Goal: Transaction & Acquisition: Book appointment/travel/reservation

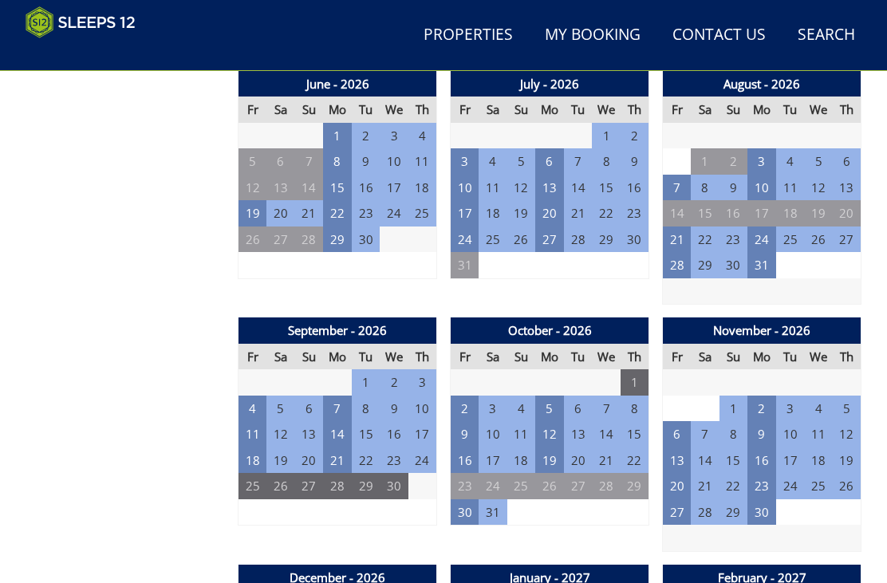
scroll to position [1370, 0]
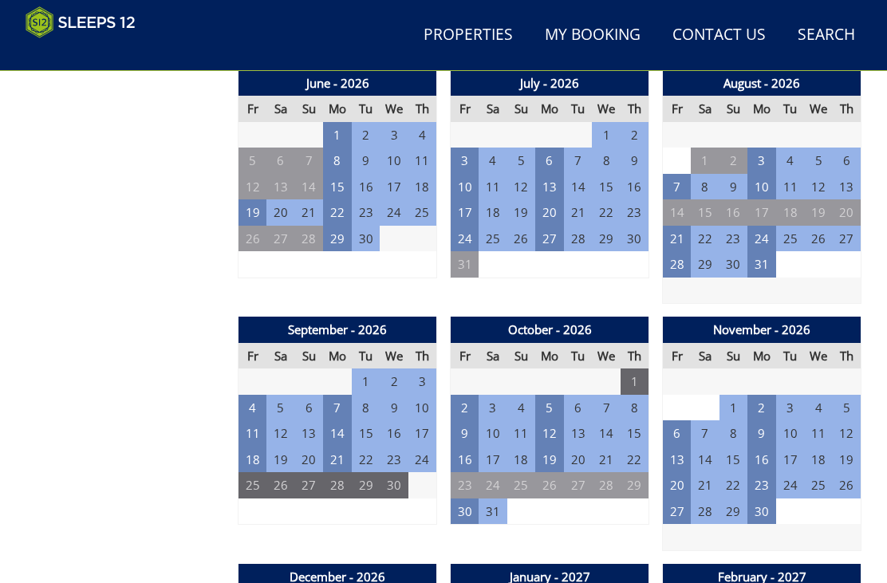
click at [247, 400] on td "4" at bounding box center [252, 408] width 29 height 26
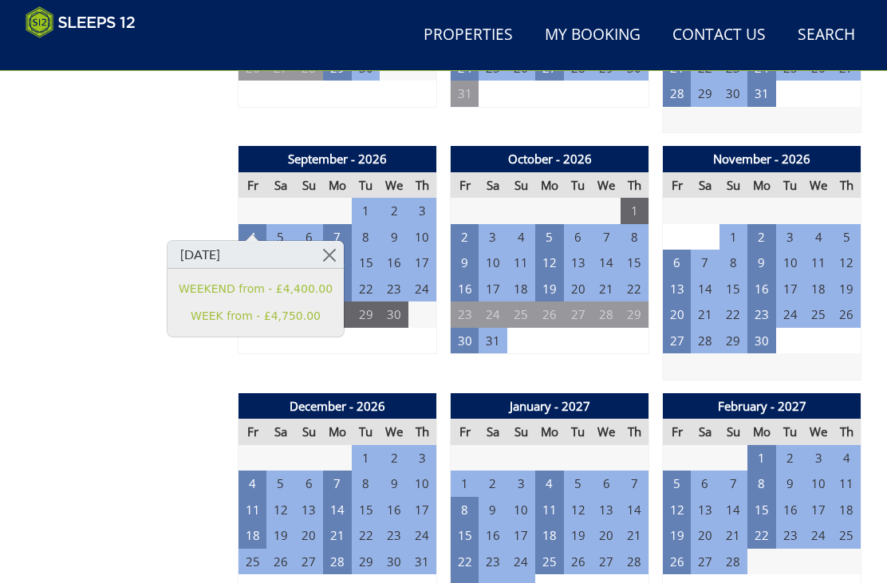
scroll to position [1541, 0]
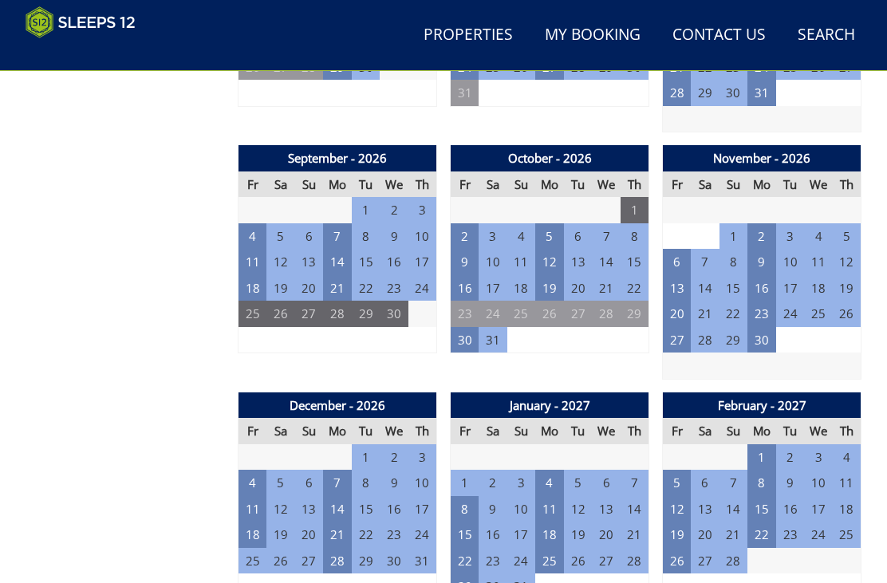
scroll to position [1542, 0]
click at [249, 223] on td "4" at bounding box center [252, 236] width 29 height 26
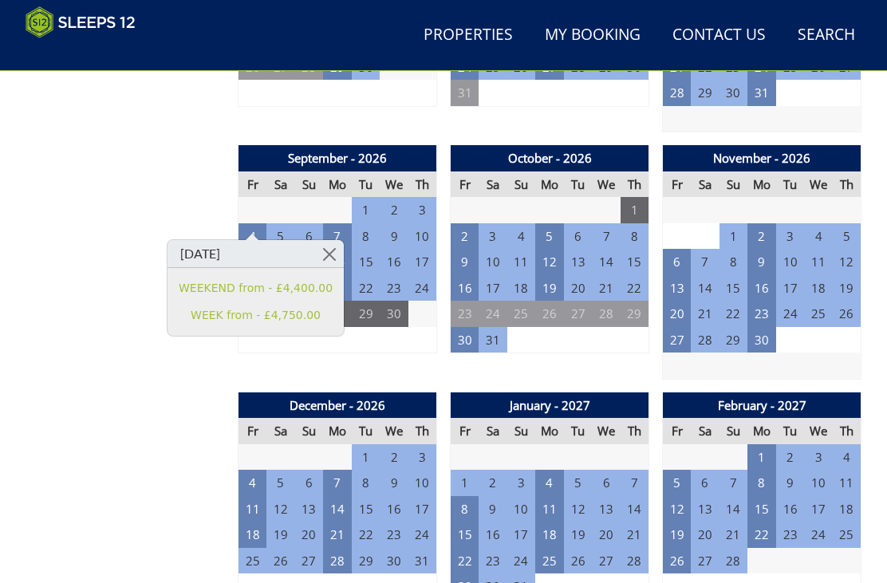
click at [242, 288] on link "WEEKEND from - £4,400.00" at bounding box center [256, 288] width 154 height 17
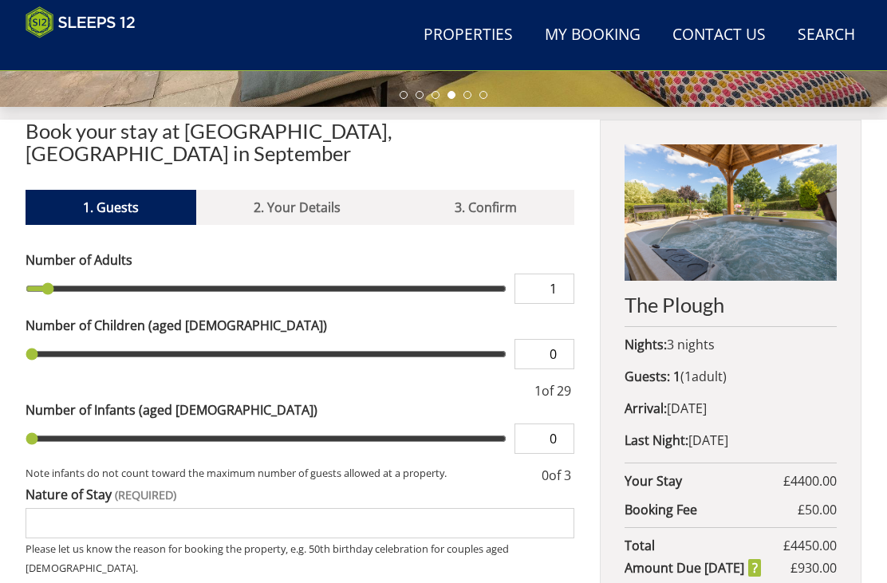
scroll to position [497, 0]
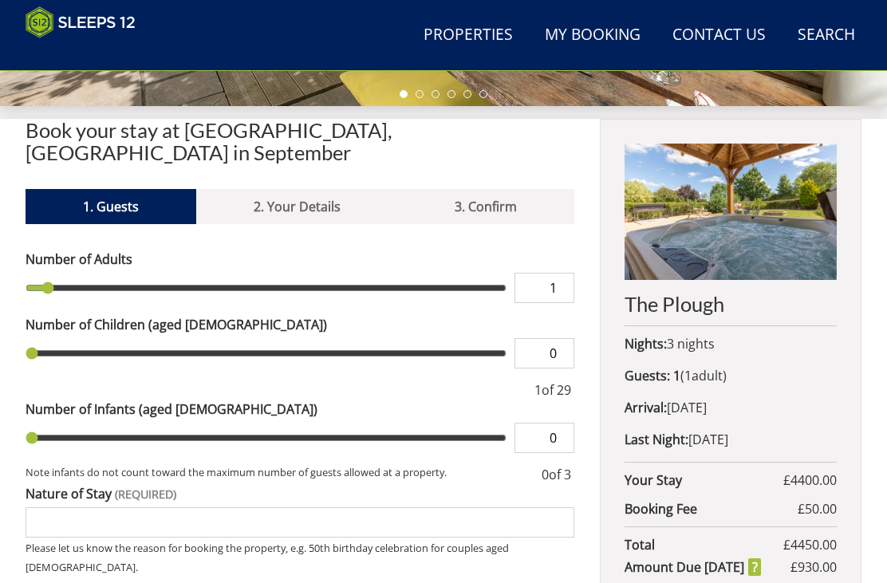
type input "2"
type input "3"
type input "4"
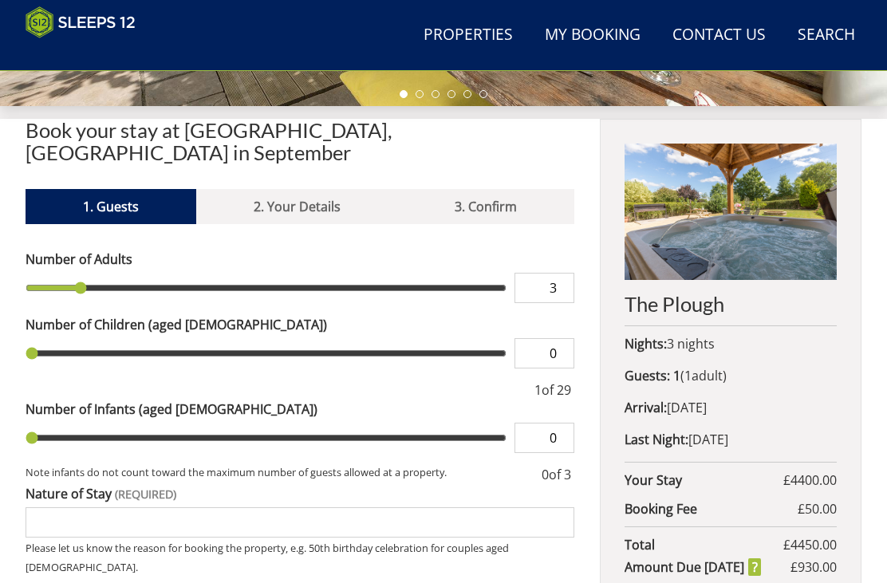
type input "4"
type input "5"
type input "6"
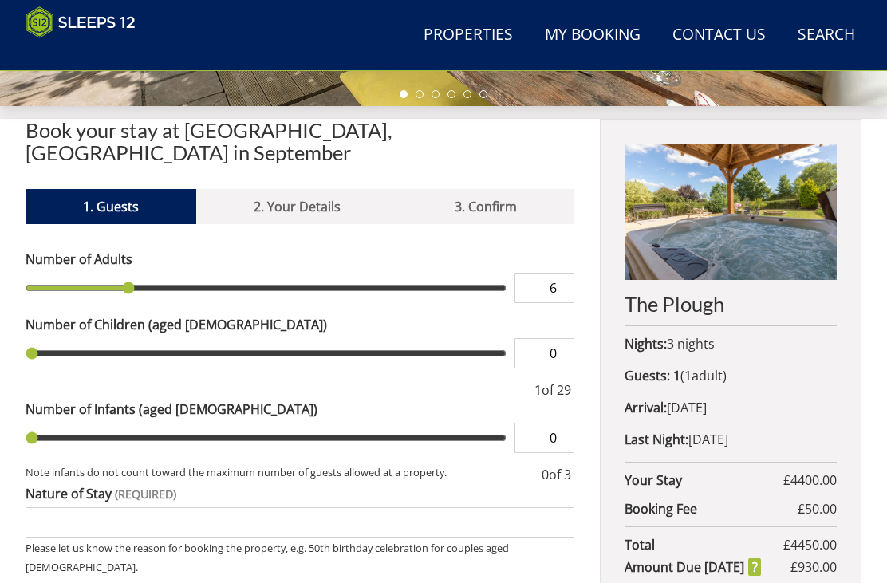
type input "7"
type input "8"
type input "9"
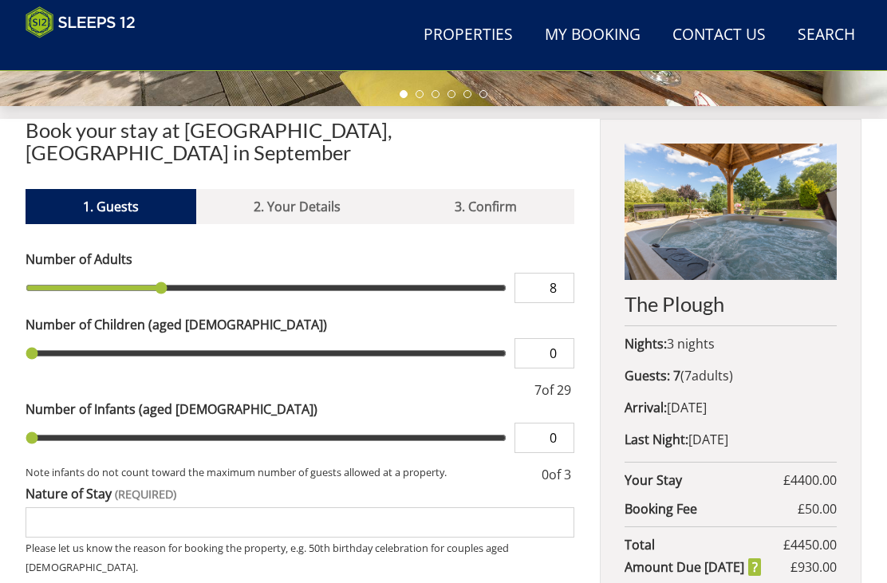
type input "9"
type input "10"
type input "11"
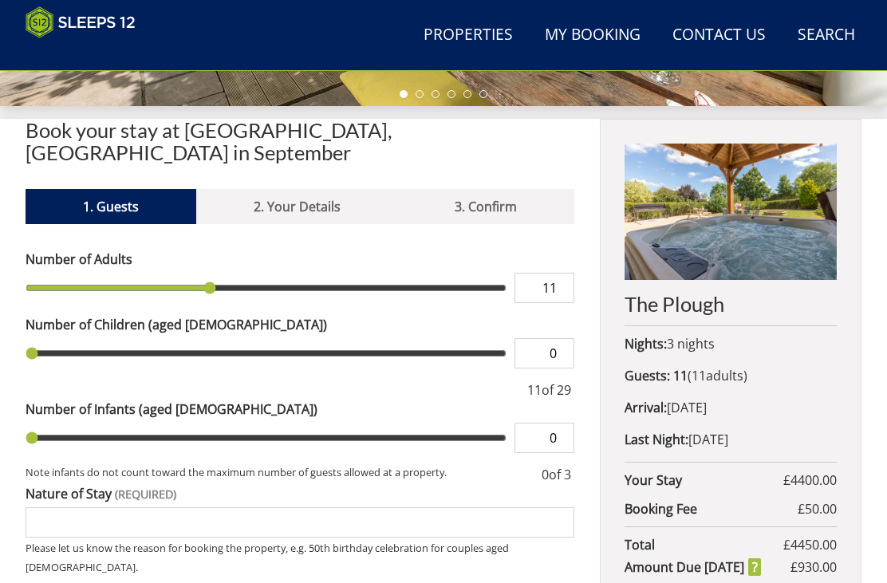
type input "12"
type input "13"
type input "14"
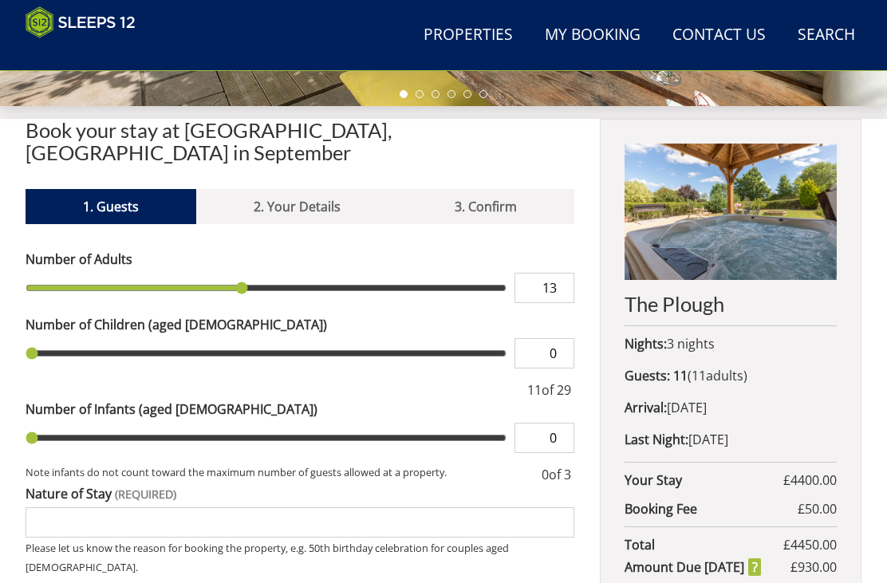
type input "14"
type input "15"
type input "16"
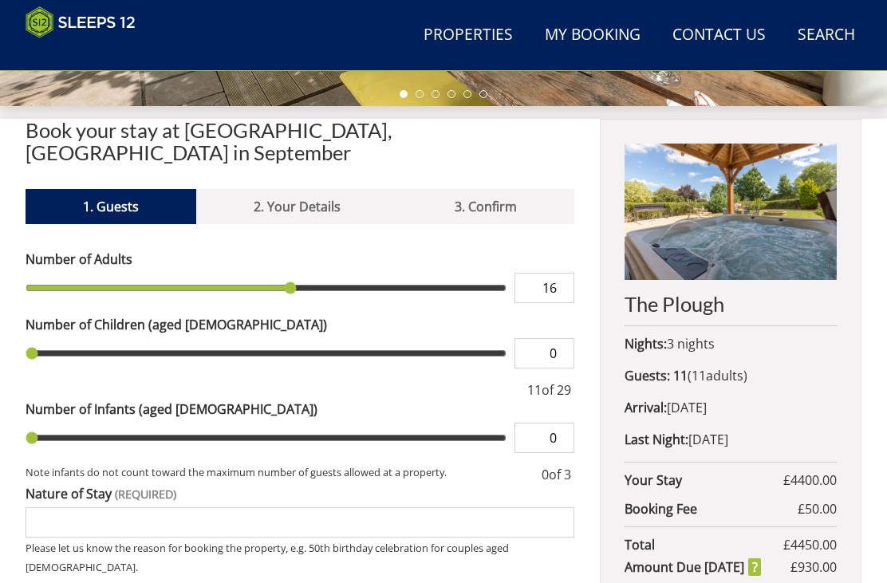
type input "17"
type input "18"
type input "19"
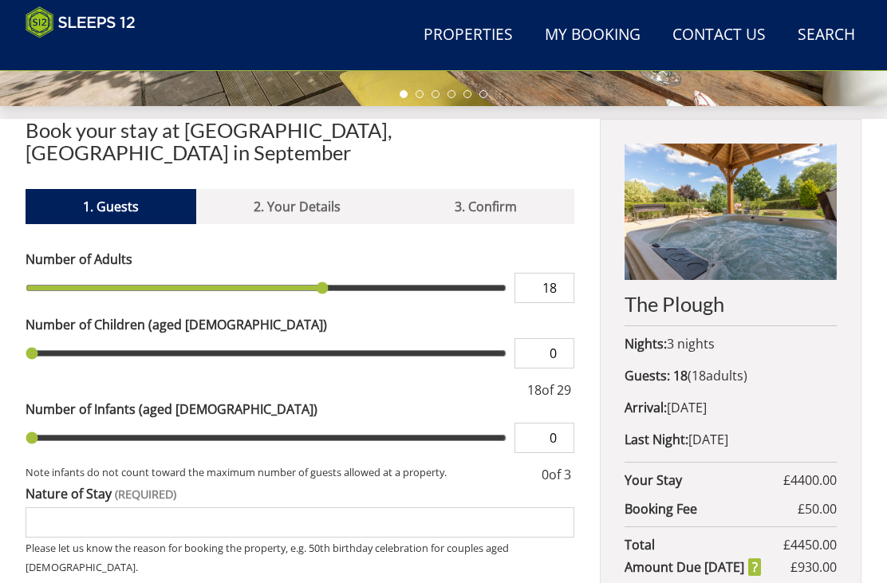
type input "19"
type input "20"
type input "21"
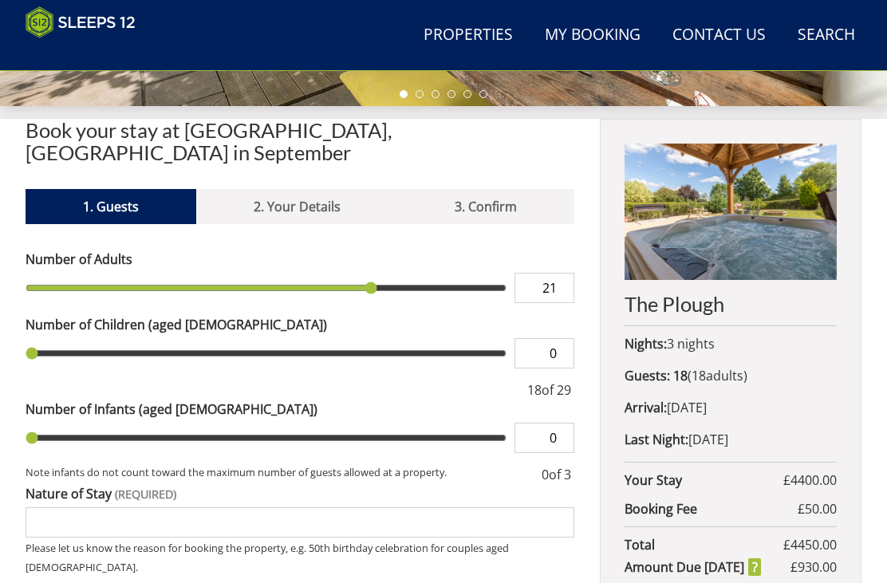
type input "22"
type input "23"
type input "24"
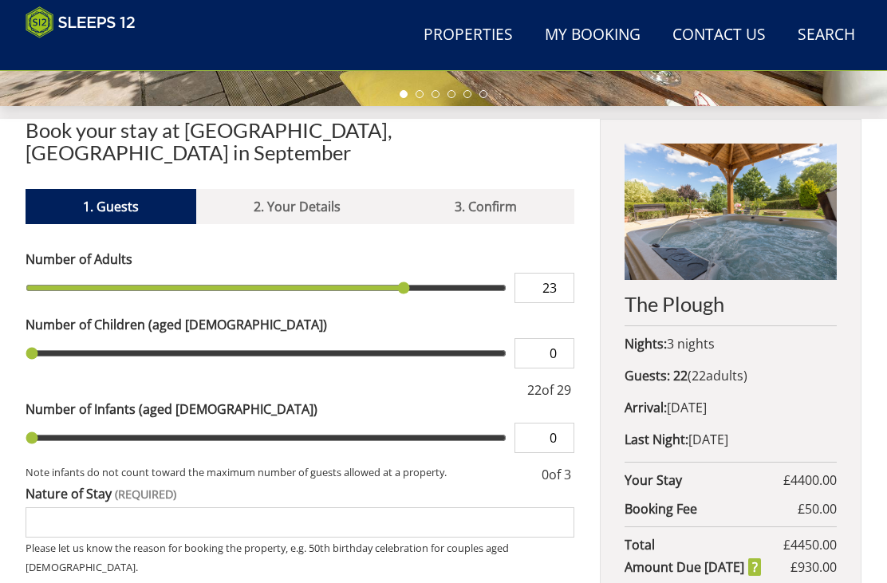
type input "24"
type input "25"
type input "24"
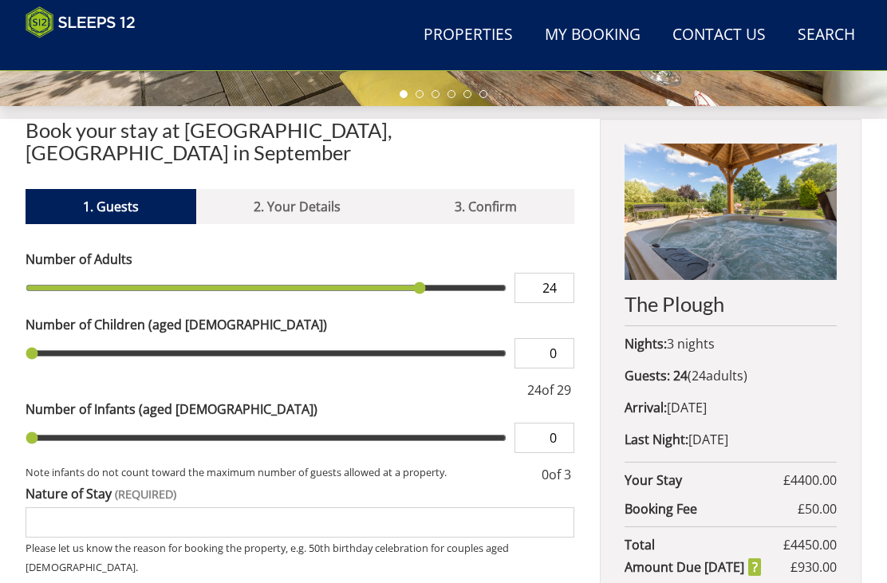
type input "23"
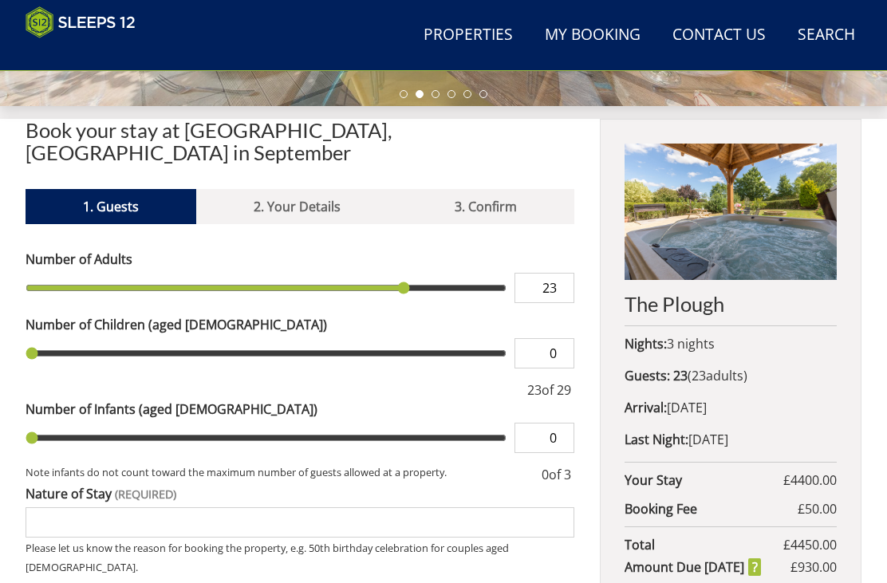
type input "22"
type input "21"
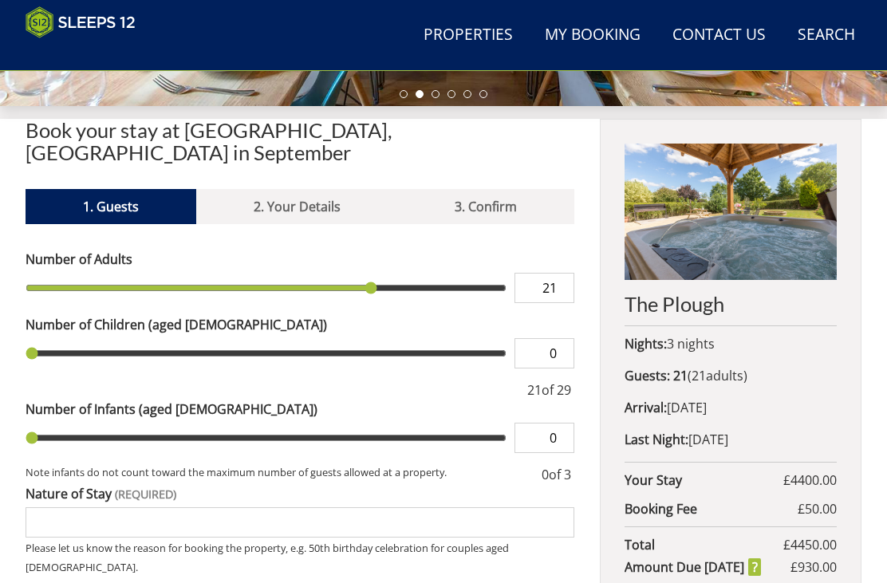
type input "22"
type input "21"
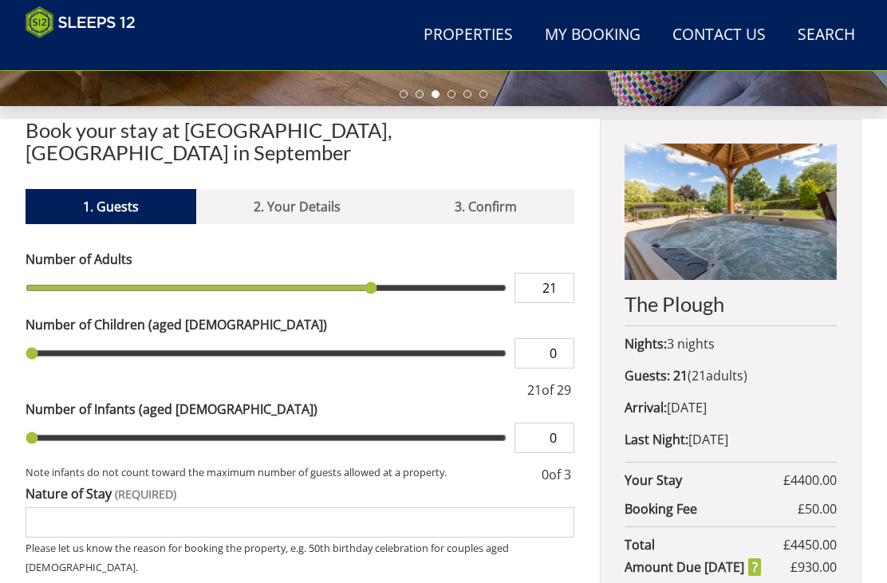
click at [540, 338] on input "0" at bounding box center [544, 353] width 60 height 30
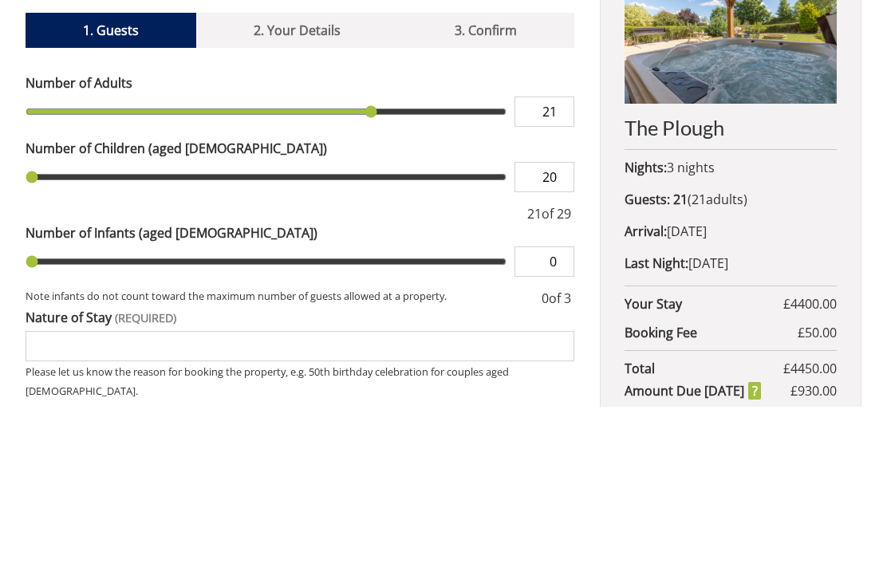
type input "0"
click at [568, 338] on input "0" at bounding box center [544, 353] width 60 height 30
type input "2"
click at [559, 423] on input "0" at bounding box center [544, 438] width 60 height 30
type input "2"
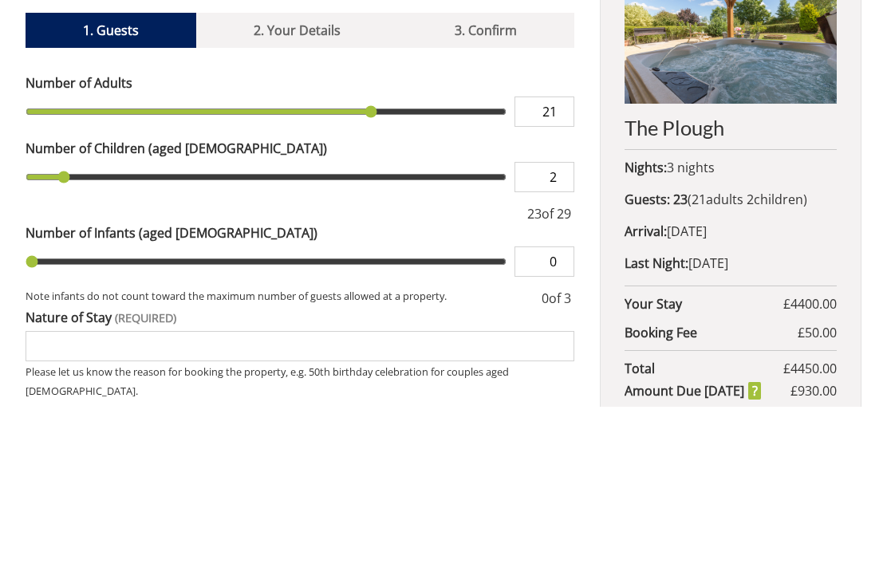
click at [569, 423] on input "0" at bounding box center [544, 438] width 60 height 30
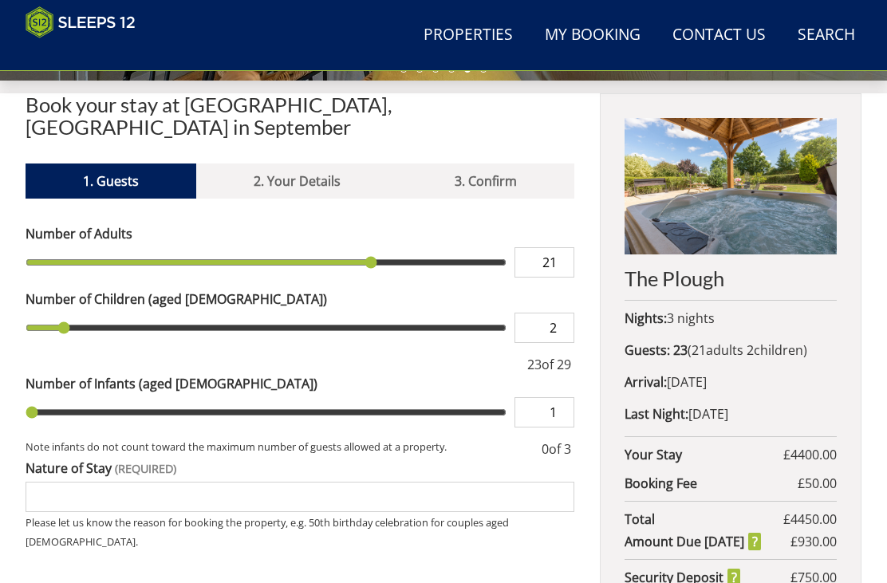
scroll to position [522, 0]
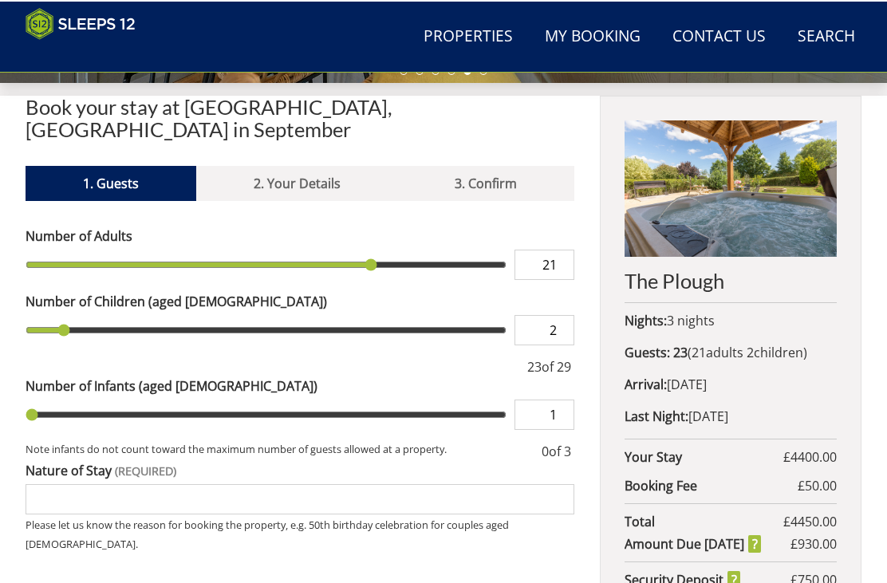
type input "1"
click at [559, 318] on input "2" at bounding box center [544, 328] width 60 height 30
type input "1"
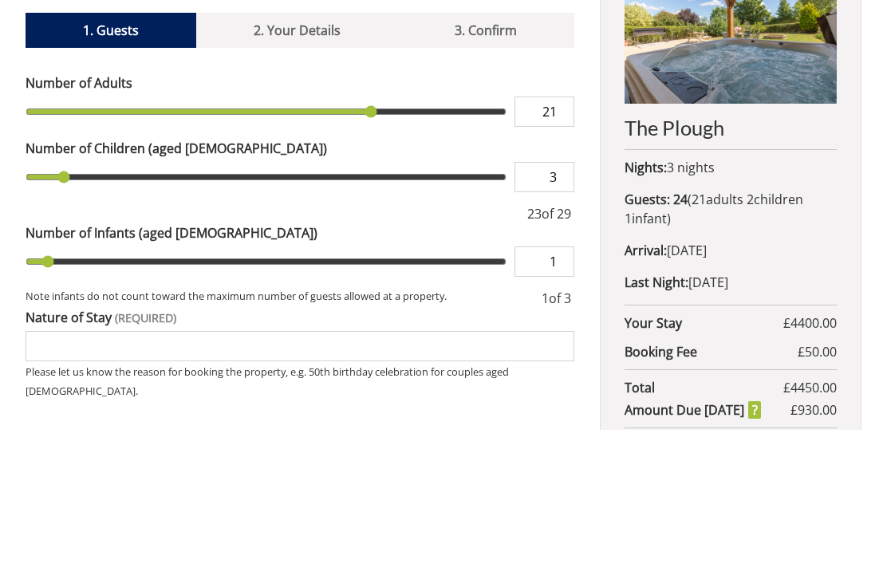
scroll to position [673, 0]
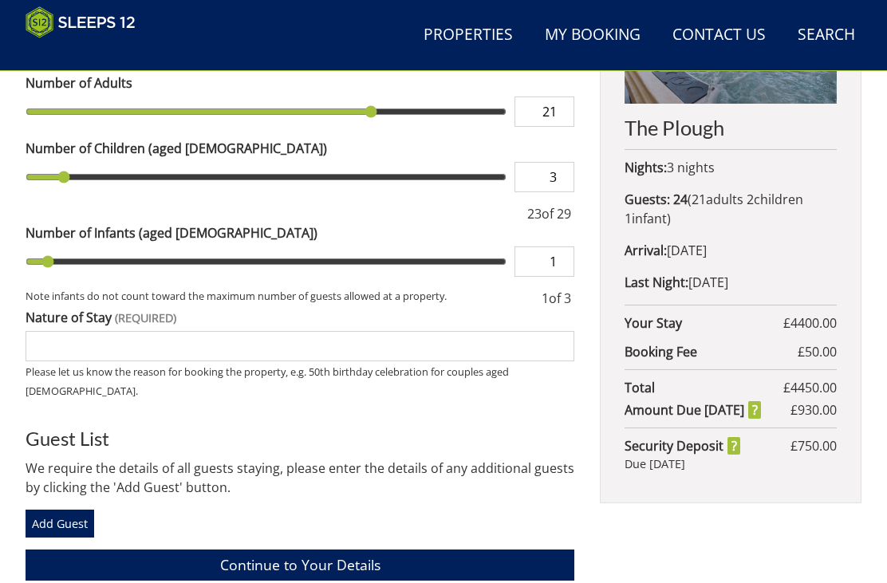
type input "3"
click at [140, 331] on input "Nature of Stay" at bounding box center [300, 346] width 549 height 30
type input "3"
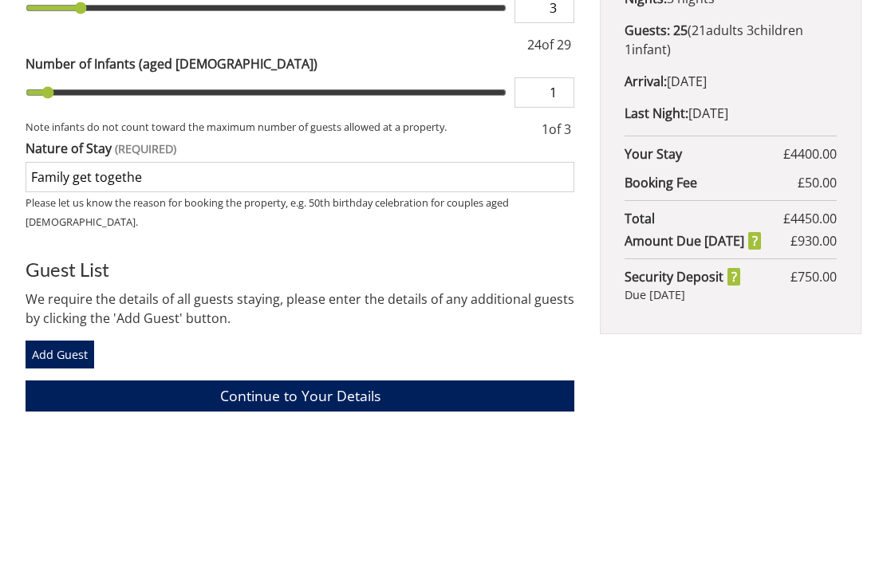
type input "Family get together"
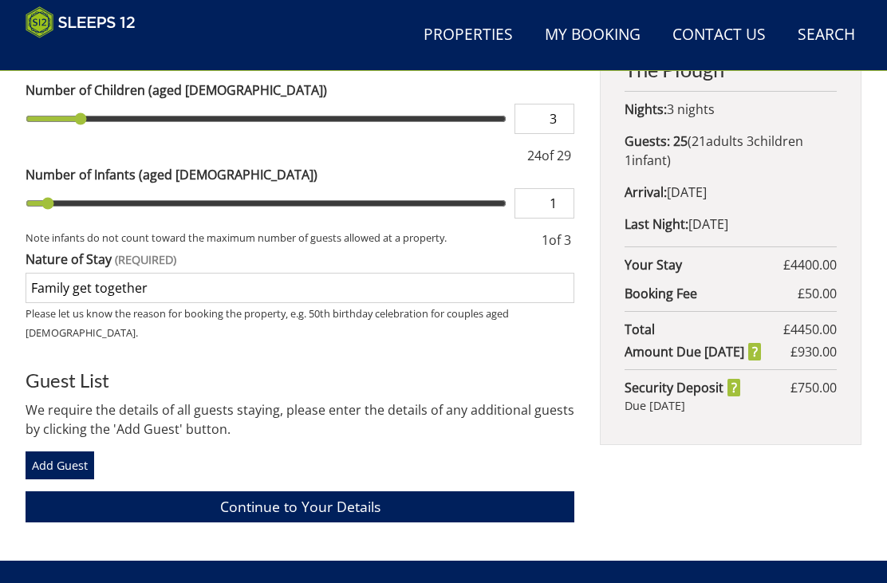
click at [362, 491] on link "Continue to Your Details" at bounding box center [300, 506] width 549 height 31
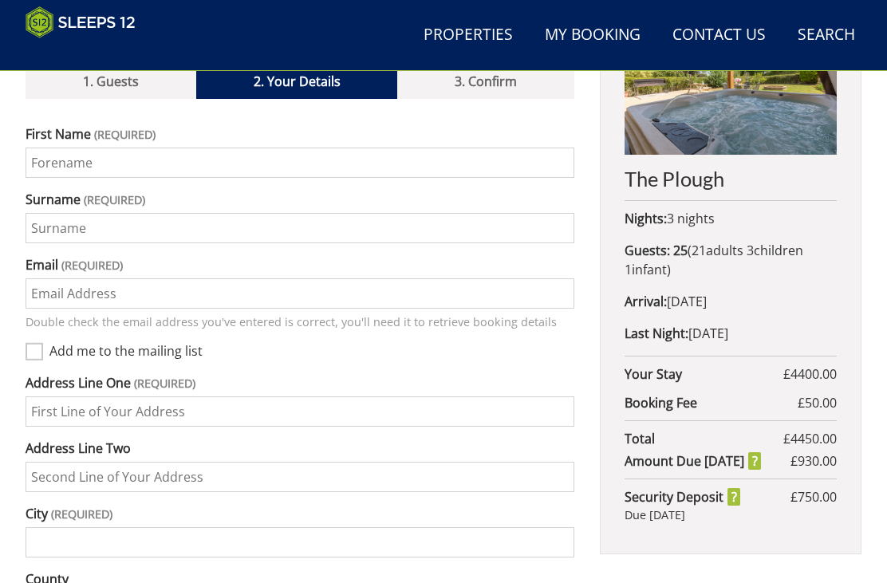
scroll to position [624, 0]
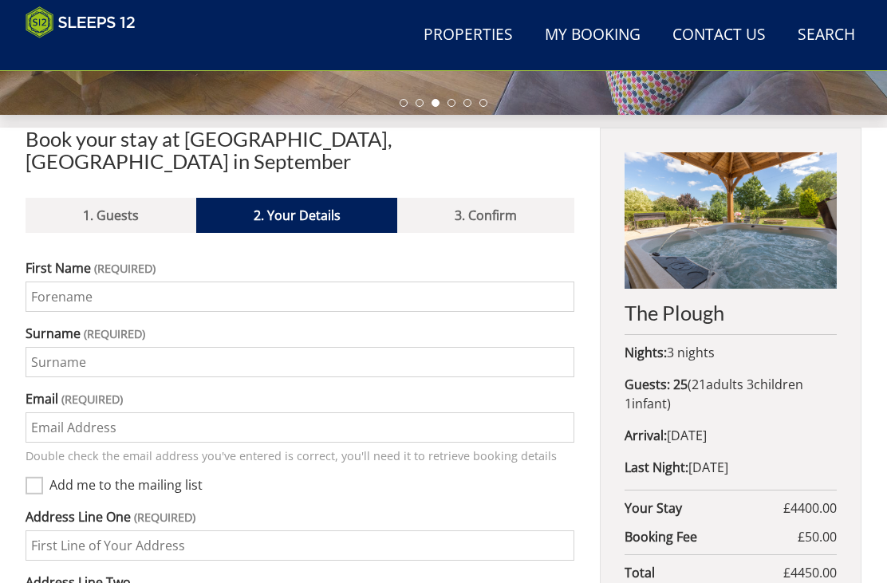
click at [86, 282] on input "First Name" at bounding box center [300, 297] width 549 height 30
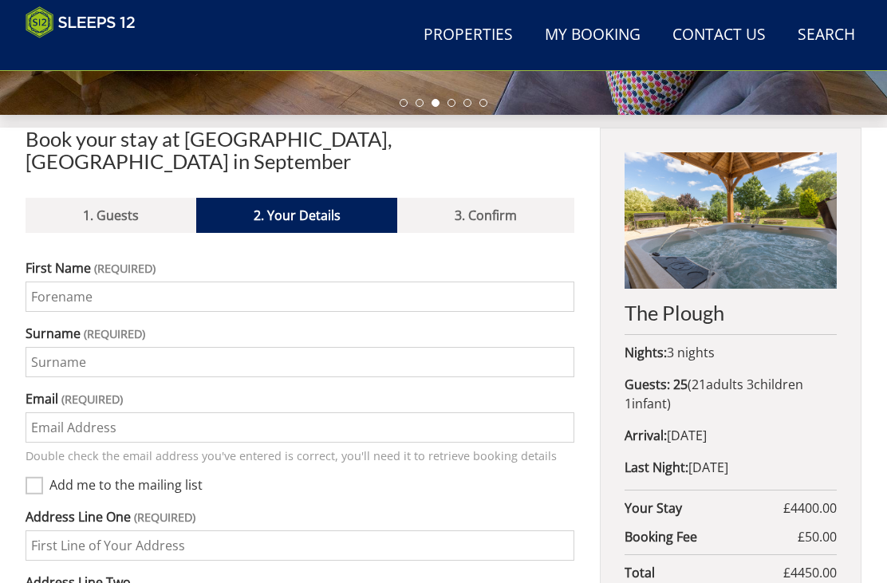
scroll to position [487, 0]
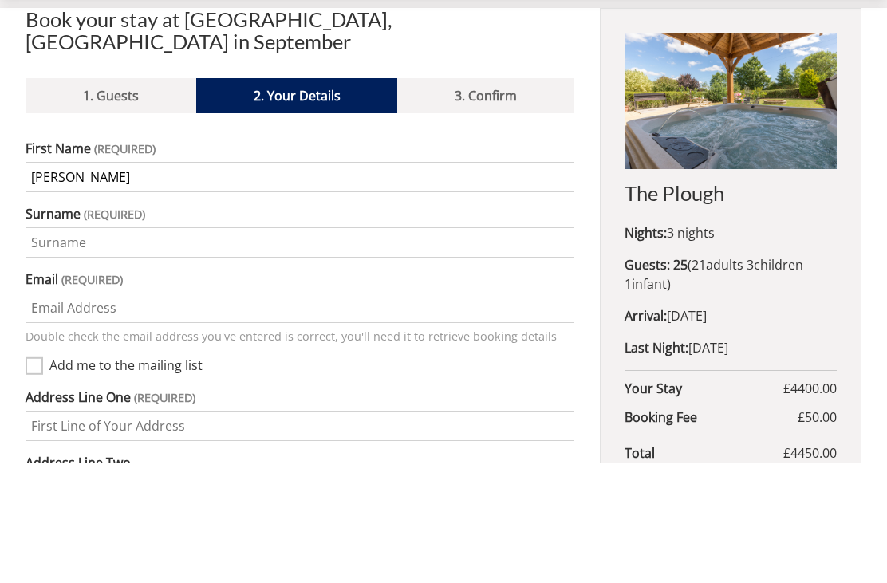
type input "[PERSON_NAME]"
click at [105, 348] on input "Surname" at bounding box center [300, 363] width 549 height 30
type input "Deavall"
click at [71, 413] on input "Email" at bounding box center [300, 428] width 549 height 30
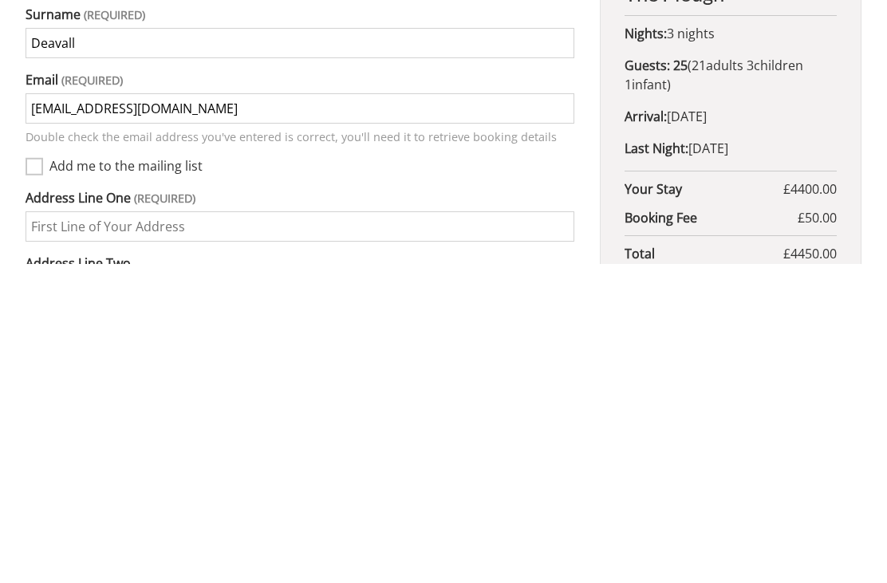
type input "[EMAIL_ADDRESS][DOMAIN_NAME]"
click at [97, 531] on input "Address Line One" at bounding box center [300, 546] width 549 height 30
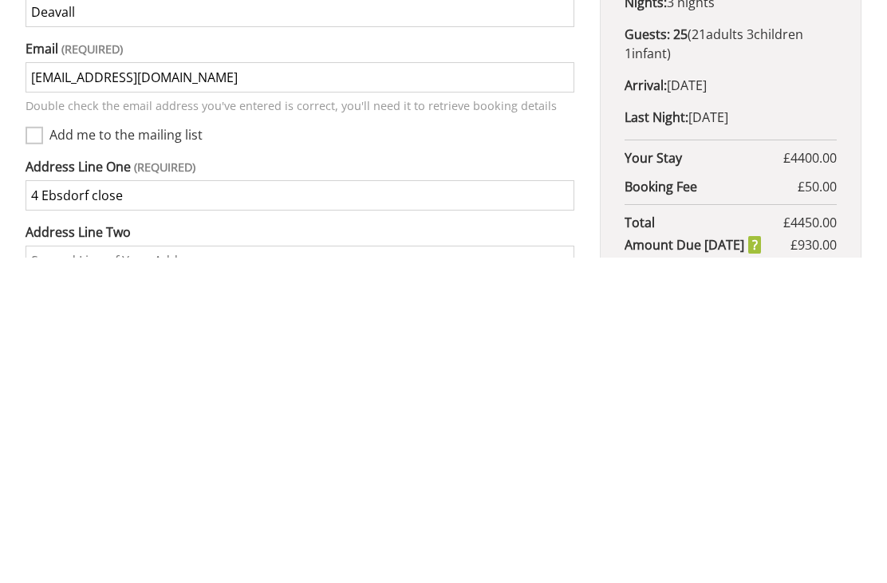
scroll to position [522, 0]
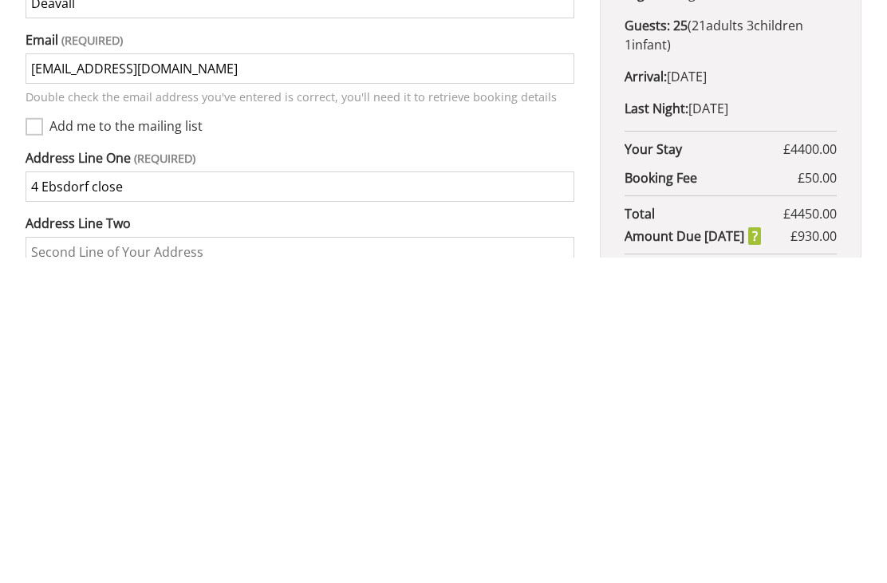
type input "4 Ebsdorf close"
click at [150, 562] on input "Address Line Two" at bounding box center [300, 577] width 549 height 30
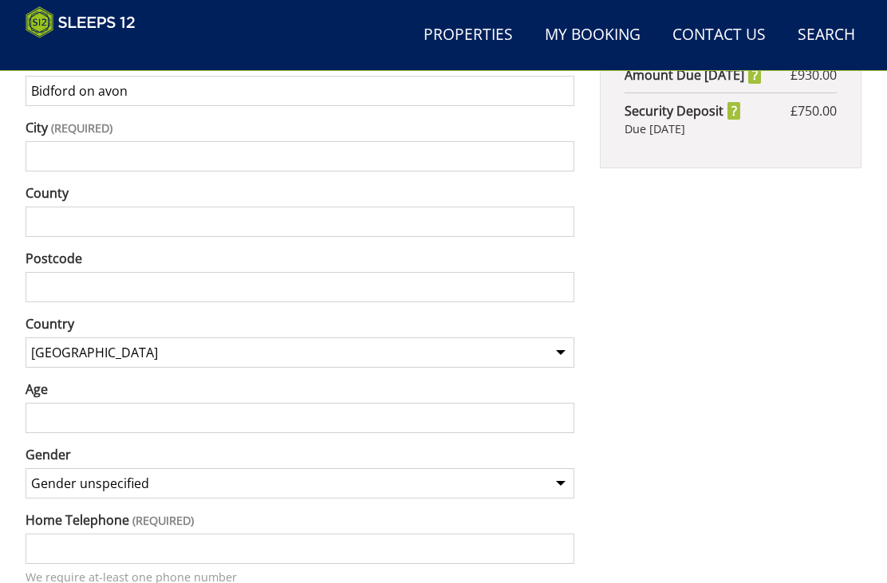
scroll to position [1009, 0]
type input "Bidford on avon"
click at [112, 271] on input "Postcode" at bounding box center [300, 286] width 549 height 30
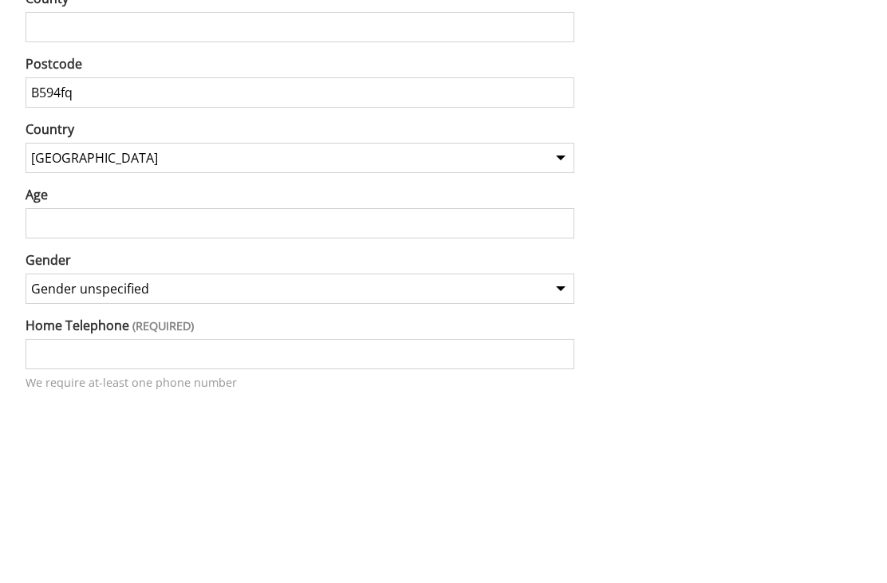
type input "B594fq"
click at [73, 402] on input "Age" at bounding box center [300, 417] width 549 height 30
click at [85, 402] on input "Age" at bounding box center [300, 417] width 549 height 30
click at [65, 402] on input "Age" at bounding box center [300, 417] width 549 height 30
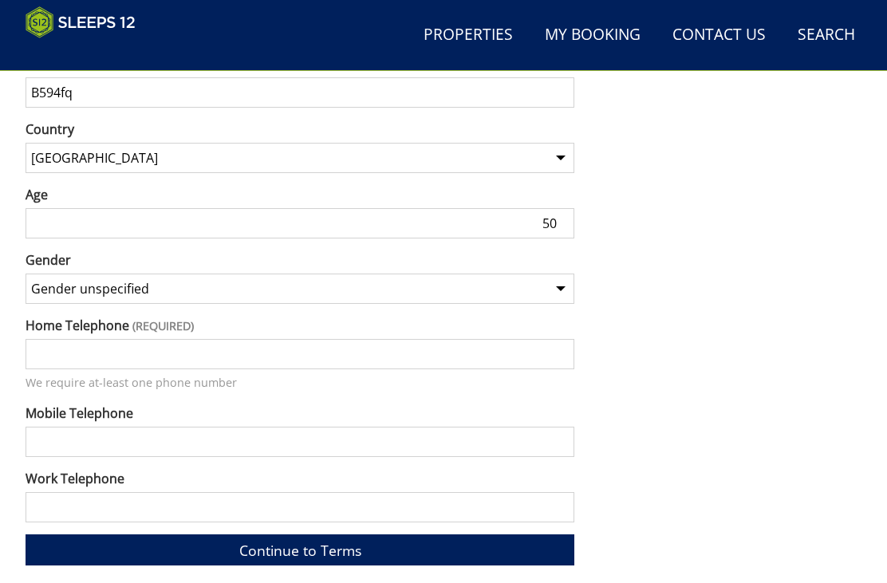
type input "50"
click at [550, 274] on select "Gender unspecified Gender [DEMOGRAPHIC_DATA] Gender [DEMOGRAPHIC_DATA]" at bounding box center [300, 289] width 549 height 30
select select "gender_[DEMOGRAPHIC_DATA]"
click at [165, 339] on input "Home Telephone" at bounding box center [300, 354] width 549 height 30
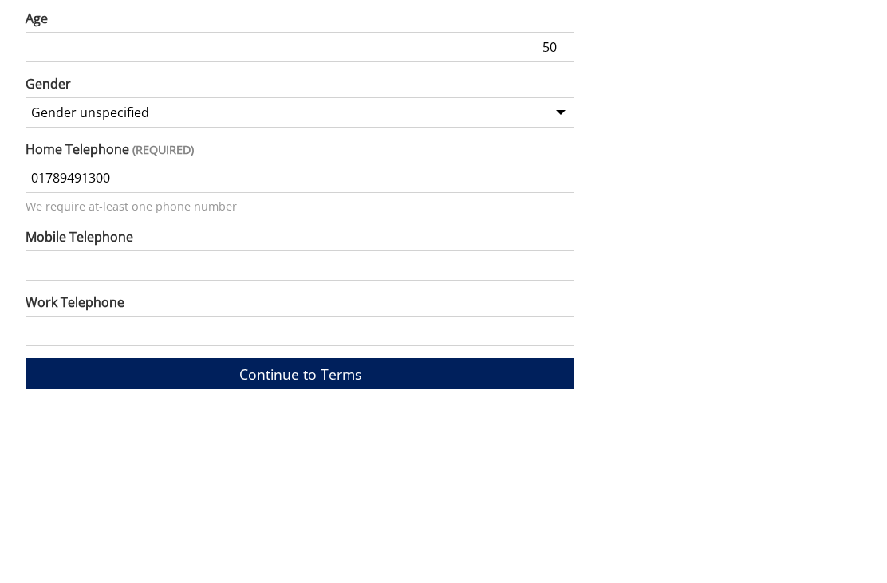
type input "01789491300"
click at [107, 428] on input "Mobile Telephone" at bounding box center [300, 443] width 549 height 30
type input "07899082674"
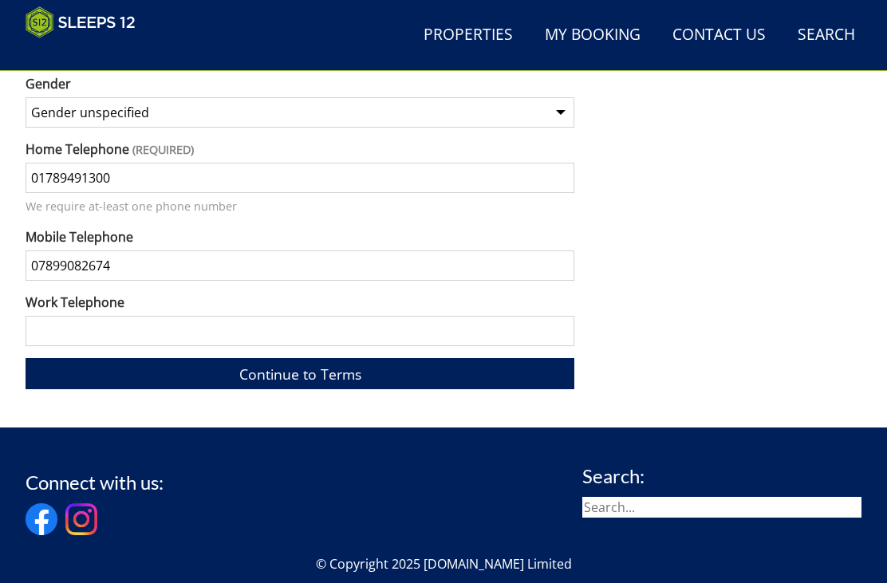
click at [329, 364] on link "Continue to Terms" at bounding box center [300, 373] width 549 height 31
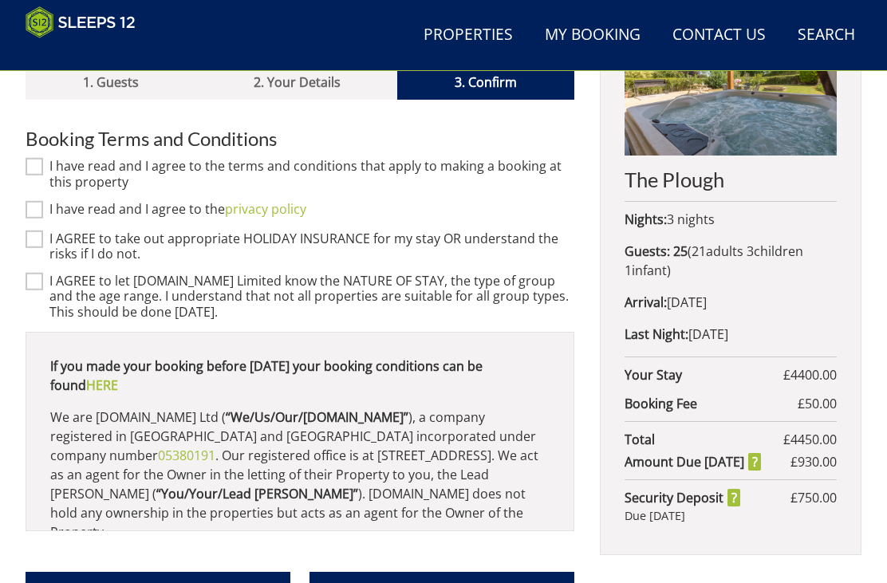
scroll to position [624, 0]
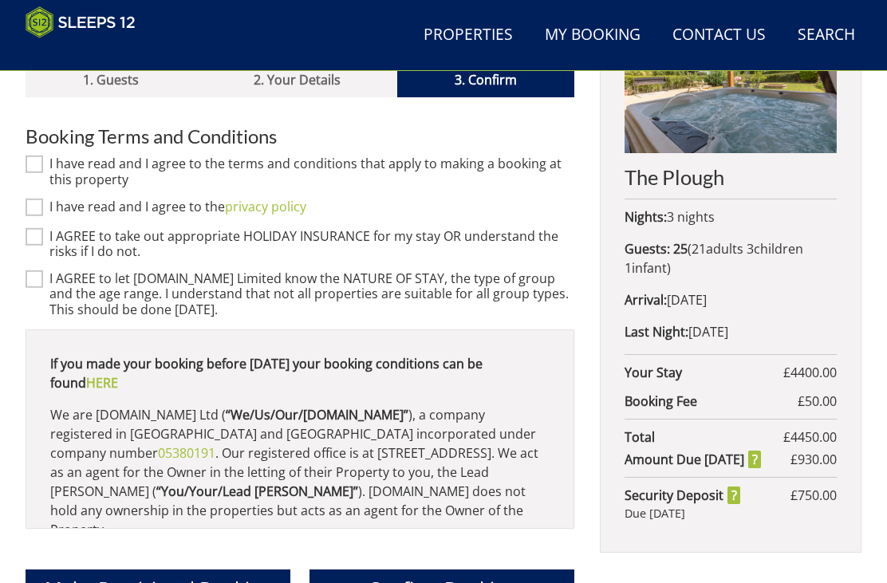
click at [41, 156] on input "I have read and I agree to the terms and conditions that apply to making a book…" at bounding box center [35, 165] width 18 height 18
checkbox input "true"
click at [41, 199] on input "I have read and I agree to the privacy policy" at bounding box center [35, 208] width 18 height 18
checkbox input "true"
click at [41, 228] on input "I AGREE to take out appropriate HOLIDAY INSURANCE for my stay OR understand the…" at bounding box center [35, 237] width 18 height 18
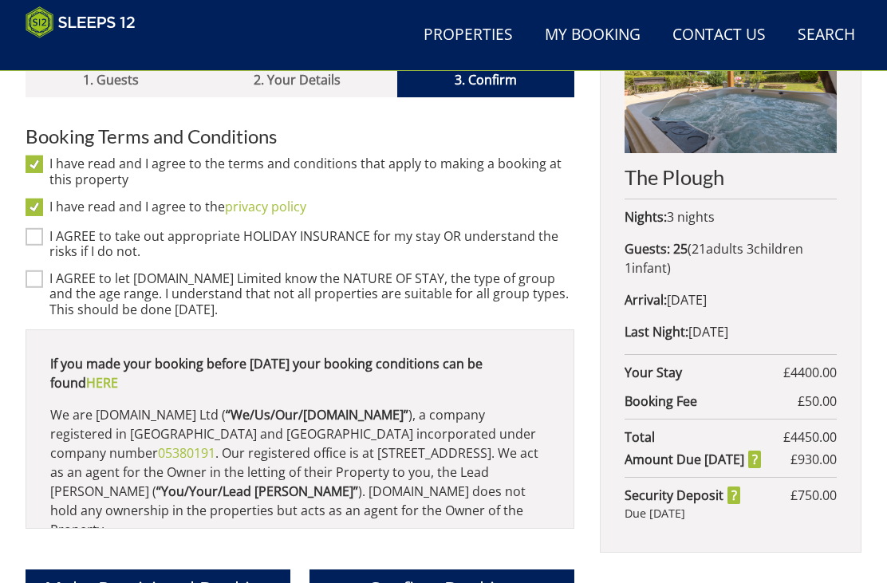
checkbox input "true"
click at [41, 270] on input "I AGREE to let [DOMAIN_NAME] Limited know the NATURE OF STAY, the type of group…" at bounding box center [35, 279] width 18 height 18
checkbox input "true"
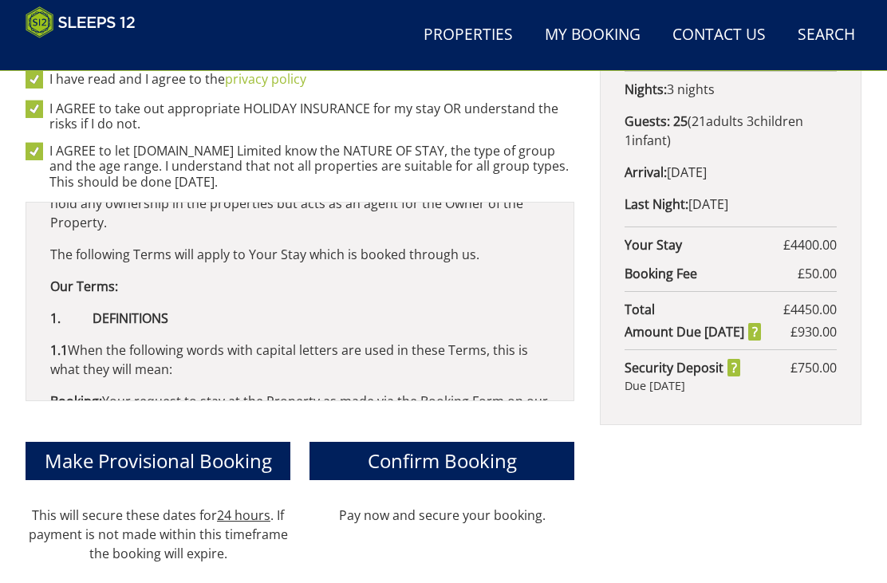
scroll to position [751, 0]
click at [463, 447] on span "Confirm Booking" at bounding box center [442, 460] width 149 height 26
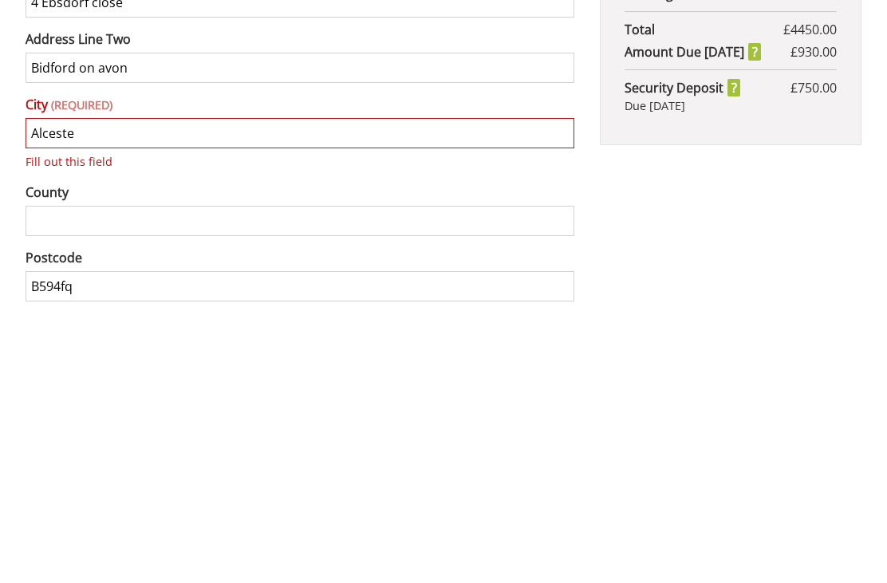
type input "Alcester"
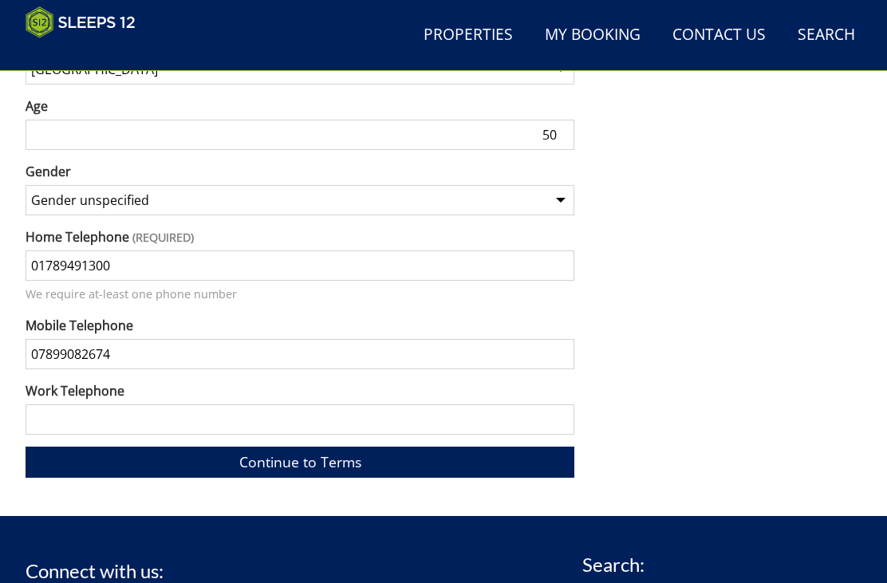
click at [293, 447] on link "Continue to Terms" at bounding box center [300, 462] width 549 height 31
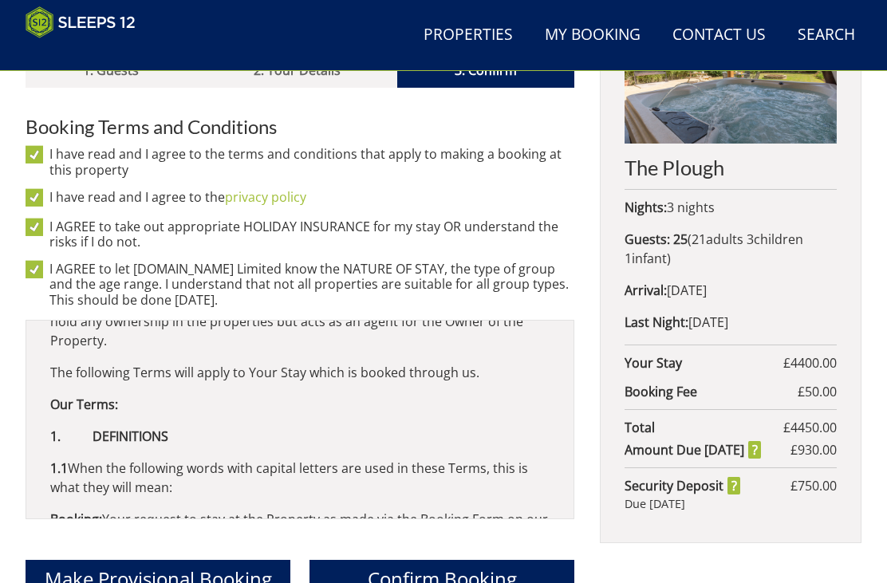
scroll to position [634, 0]
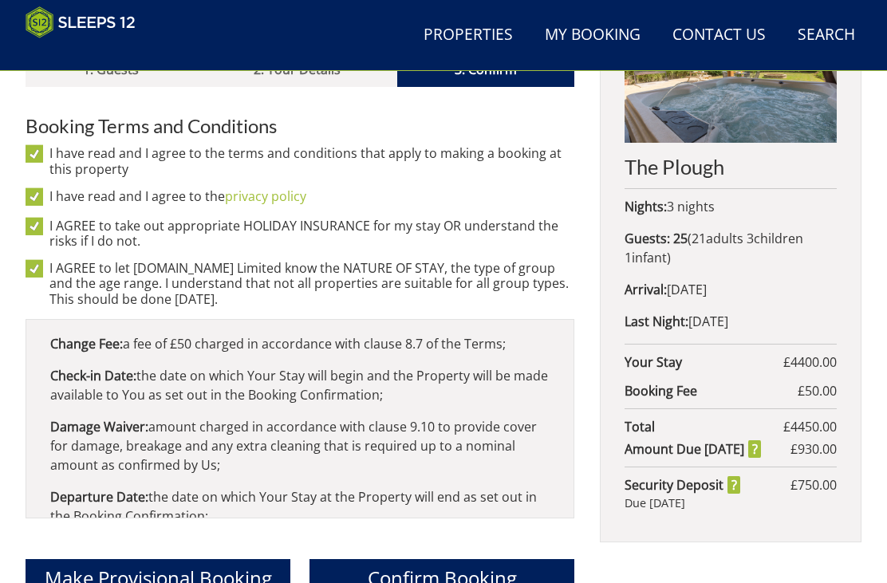
click at [462, 565] on span "Confirm Booking" at bounding box center [442, 578] width 149 height 26
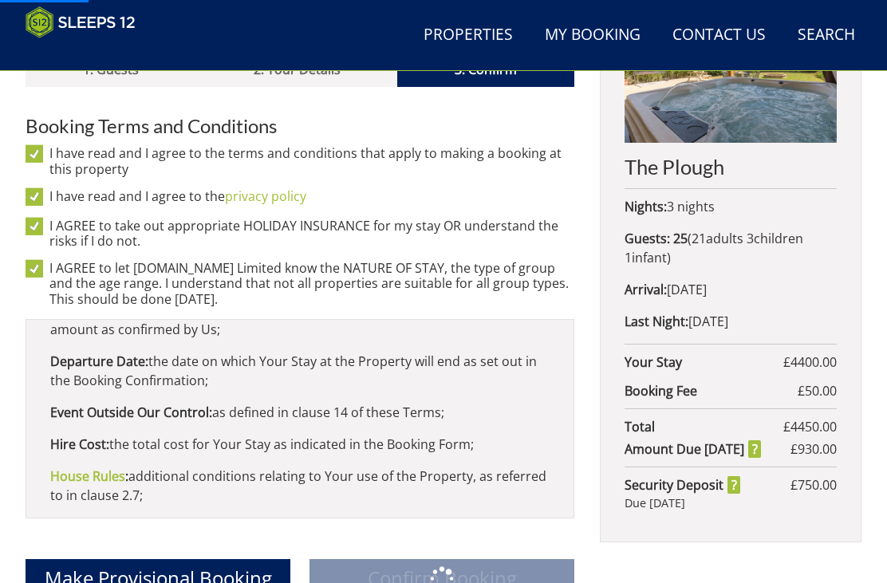
scroll to position [822, 0]
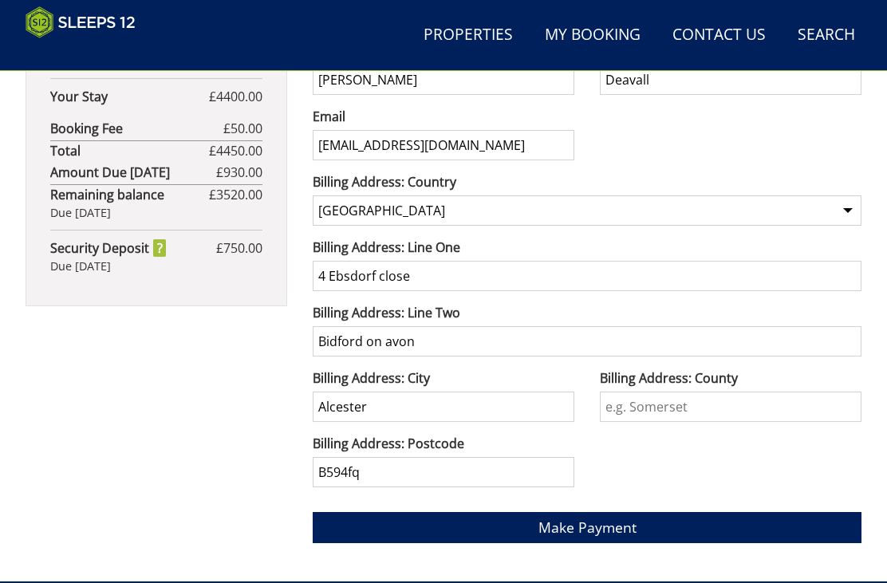
scroll to position [1123, 0]
click at [609, 522] on span "Make Payment" at bounding box center [587, 527] width 98 height 19
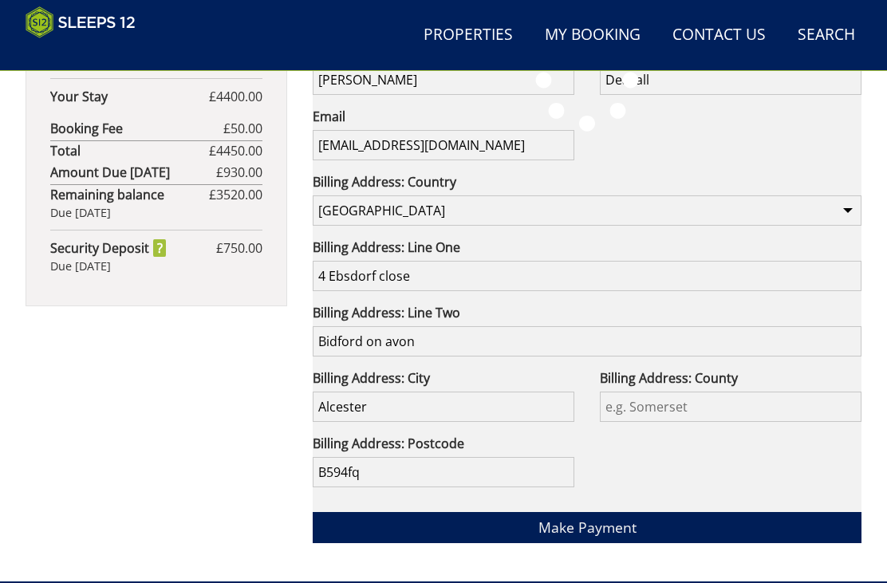
scroll to position [1174, 0]
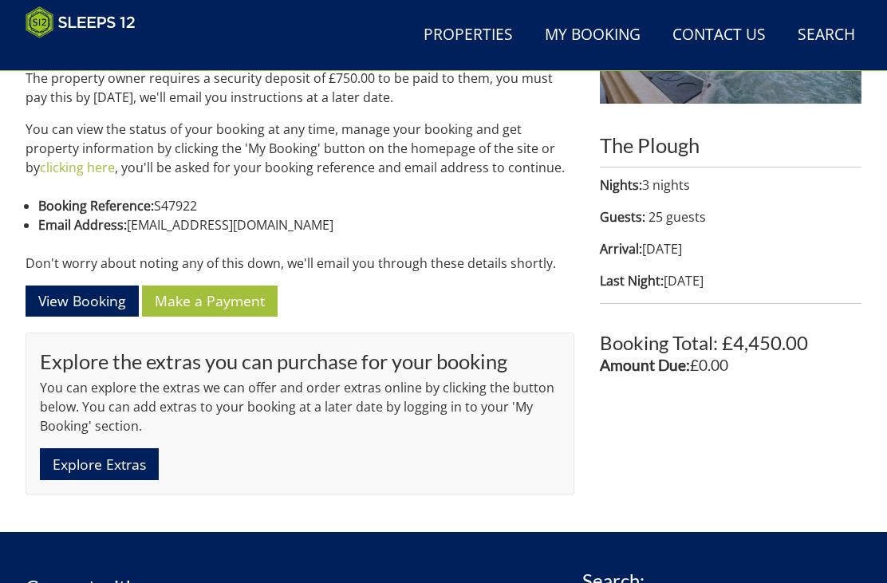
scroll to position [680, 0]
